Goal: Entertainment & Leisure: Consume media (video, audio)

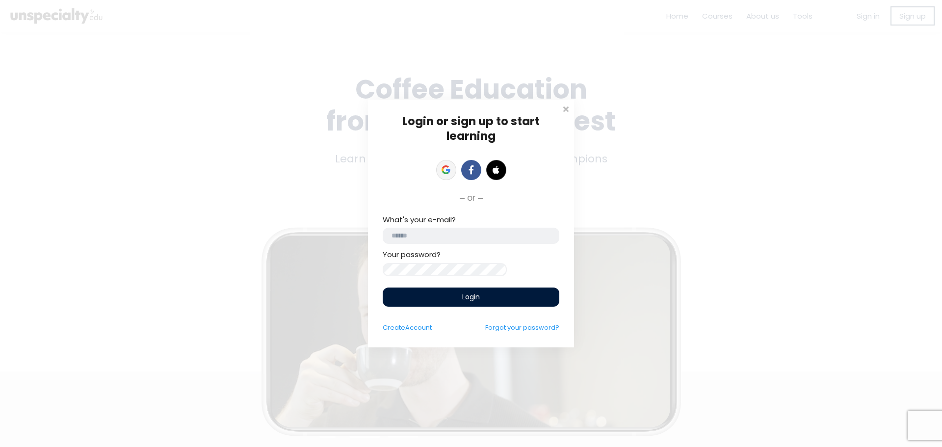
click at [450, 160] on link at bounding box center [446, 170] width 20 height 20
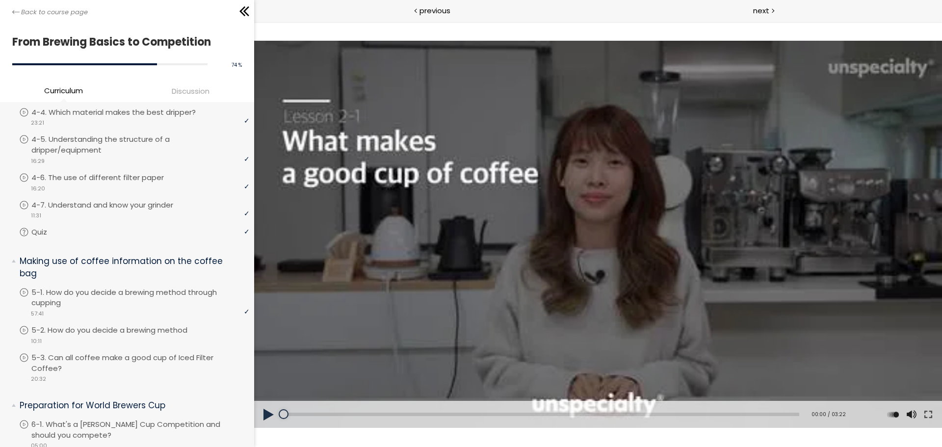
scroll to position [717, 0]
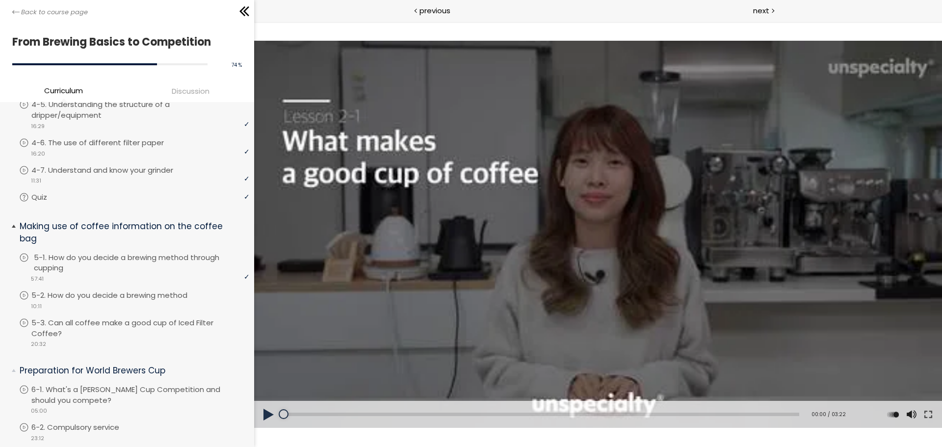
click at [151, 256] on p "5-1. How do you decide a brewing method through cupping" at bounding box center [143, 263] width 218 height 22
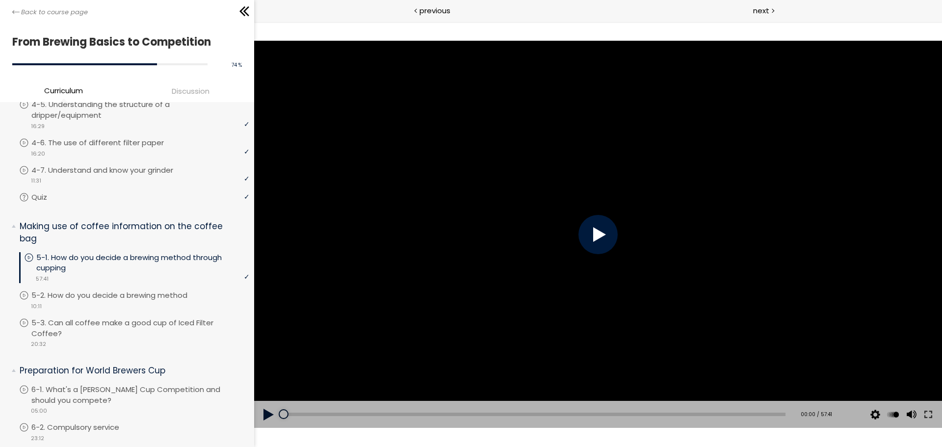
click at [614, 225] on div at bounding box center [598, 234] width 39 height 39
click at [683, 413] on div "46:31" at bounding box center [535, 414] width 502 height 3
click at [444, 169] on div at bounding box center [598, 234] width 688 height 387
click at [535, 211] on div at bounding box center [598, 234] width 688 height 387
click at [926, 412] on button at bounding box center [929, 414] width 18 height 27
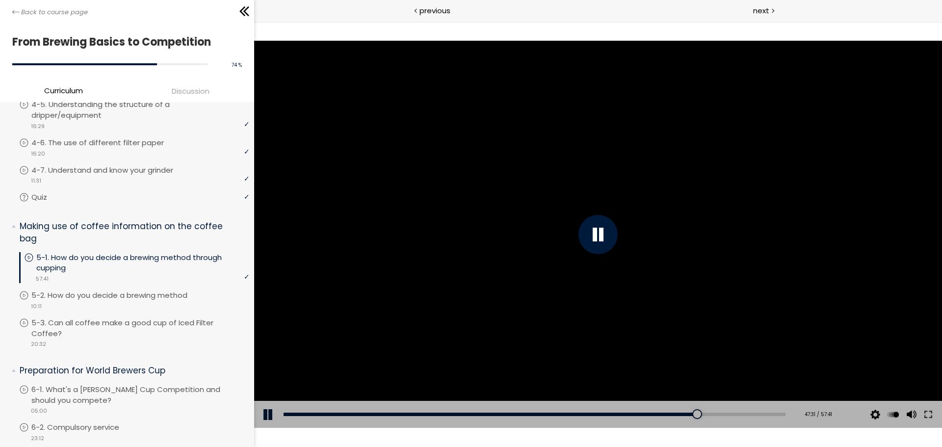
click at [732, 204] on div at bounding box center [598, 234] width 688 height 387
